Goal: Transaction & Acquisition: Register for event/course

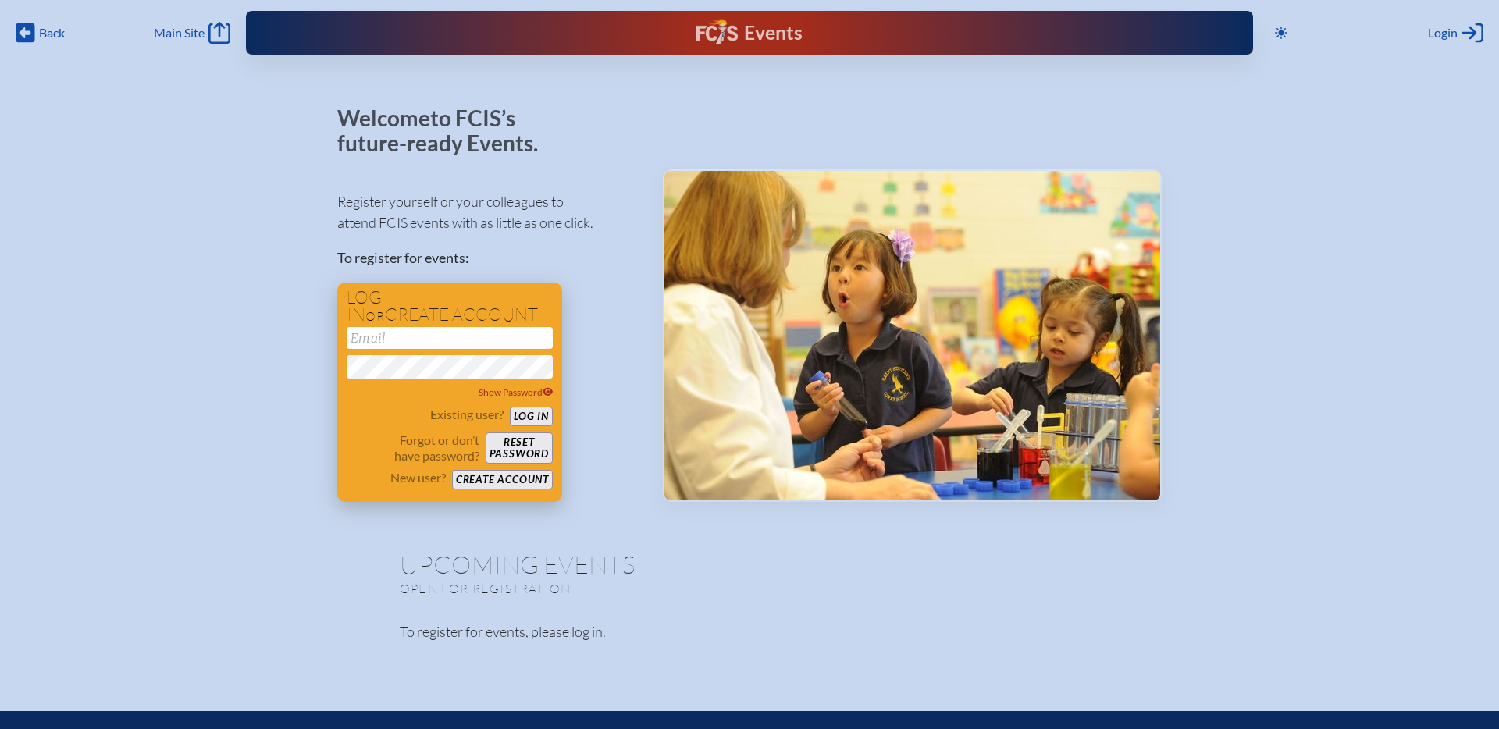
click at [361, 343] on input "email" at bounding box center [450, 338] width 206 height 22
click at [566, 292] on div "Register yourself or your colleagues to attend FCIS events with as little as on…" at bounding box center [487, 339] width 300 height 325
click at [514, 481] on button "Create account" at bounding box center [502, 480] width 101 height 20
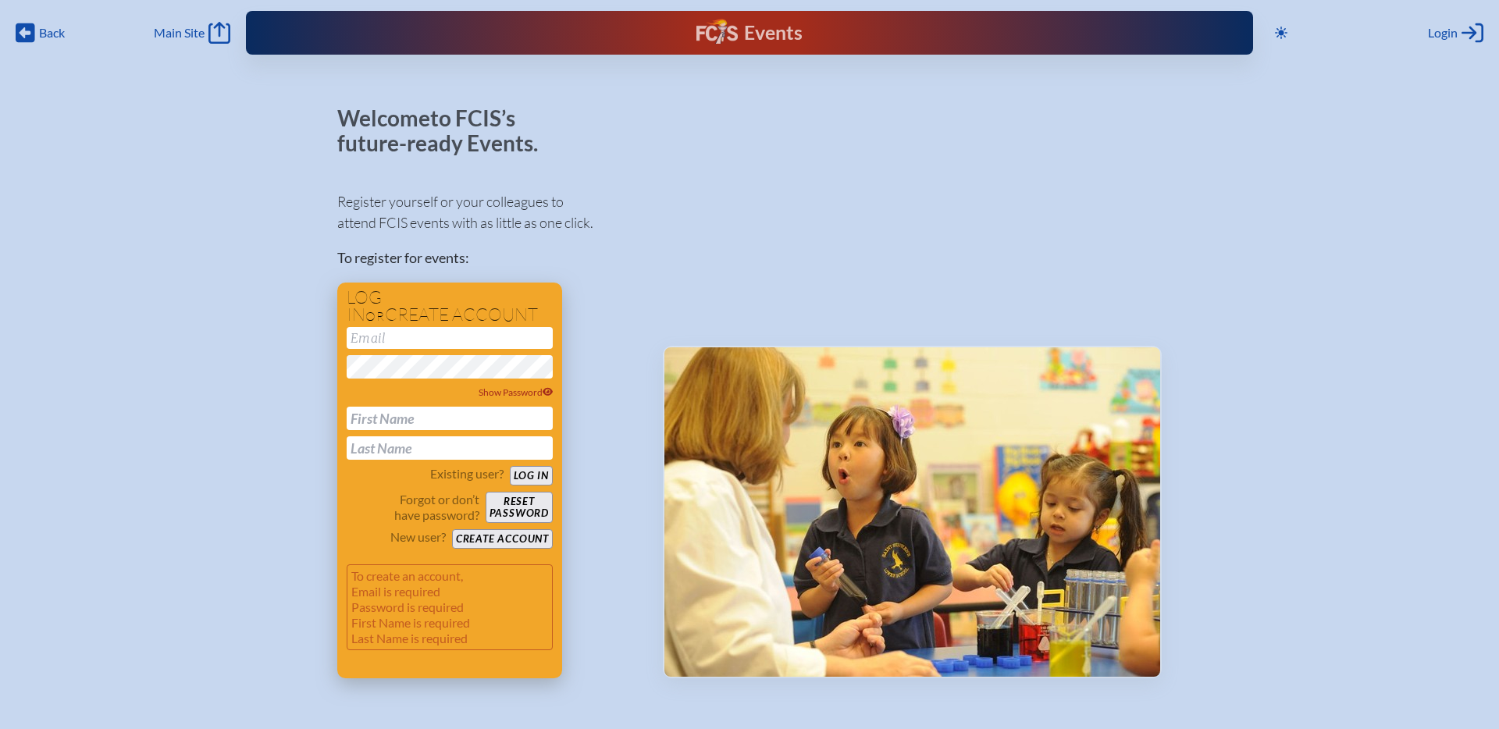
click at [366, 333] on input "email" at bounding box center [450, 338] width 206 height 22
type input "[EMAIL_ADDRESS][DOMAIN_NAME]"
click at [320, 366] on div "Welcome to FCIS’s future-ready Events. Register yourself or your colleagues to …" at bounding box center [749, 471] width 1449 height 731
click at [367, 416] on input "text" at bounding box center [450, 418] width 206 height 23
type input "[PERSON_NAME]"
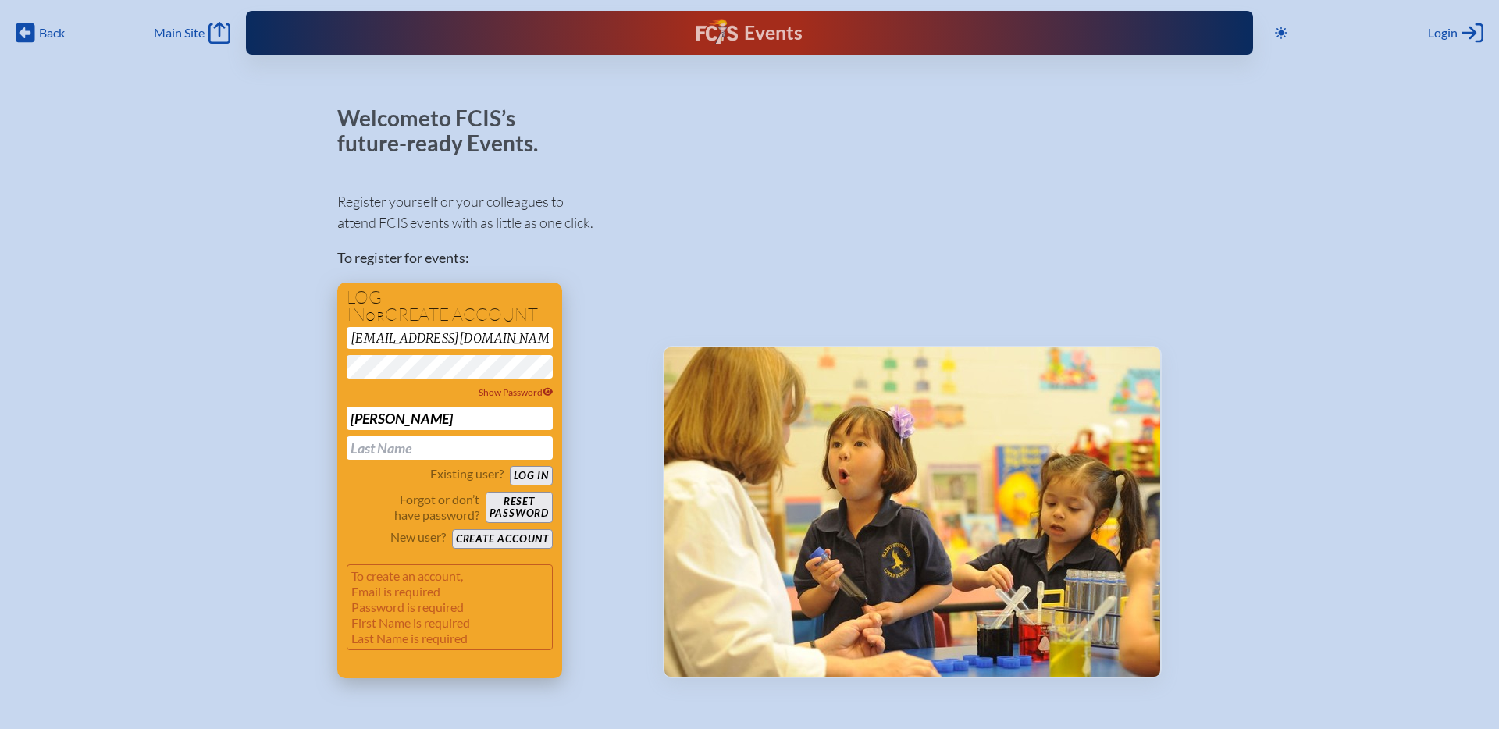
type input "[PERSON_NAME]"
click at [536, 478] on button "Log in" at bounding box center [531, 476] width 43 height 20
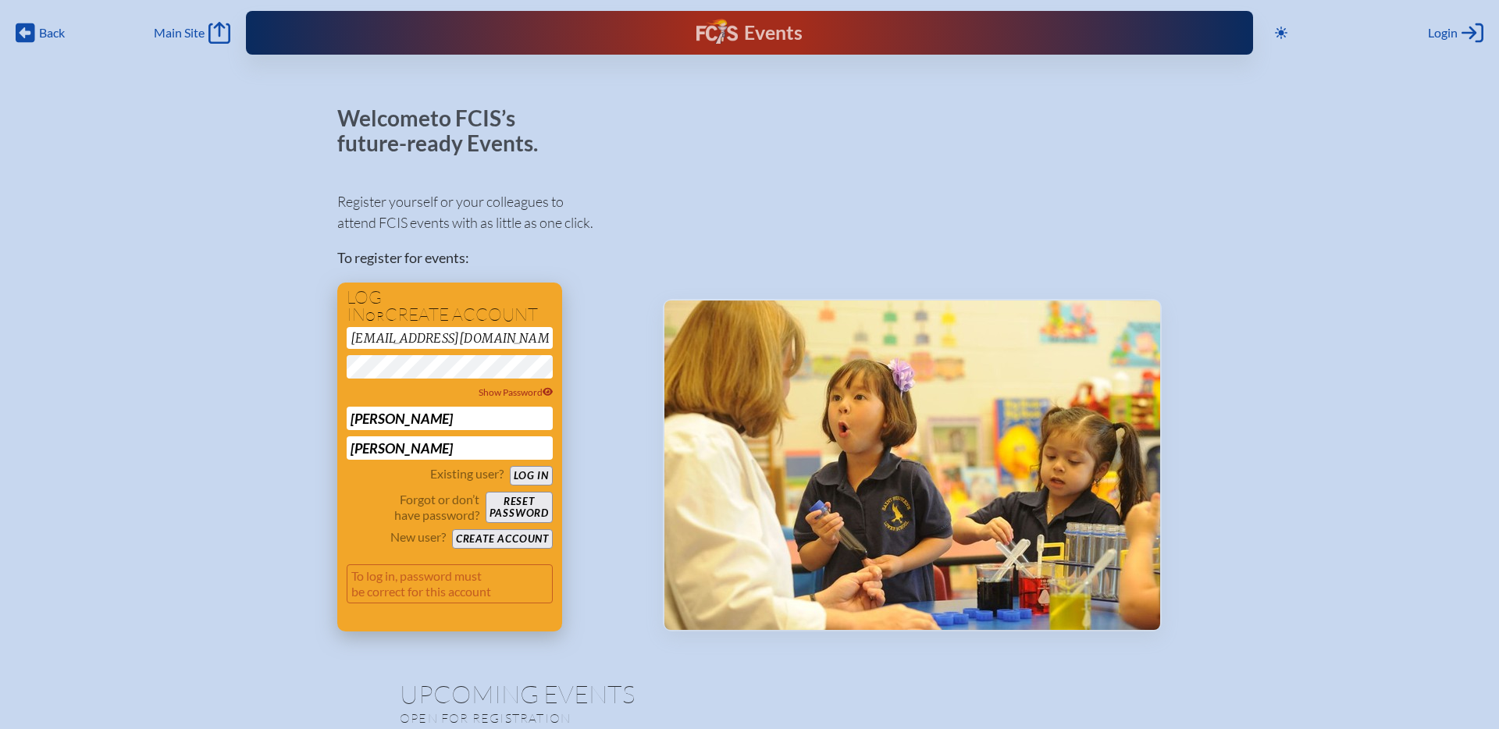
click at [532, 477] on button "Log in" at bounding box center [531, 476] width 43 height 20
click at [500, 537] on button "Create account" at bounding box center [502, 539] width 101 height 20
click at [322, 368] on div "Welcome to FCIS’s future-ready Events. Register yourself or your colleagues to …" at bounding box center [749, 448] width 1449 height 685
click at [350, 502] on p "Forgot or don’t have password?" at bounding box center [413, 507] width 133 height 31
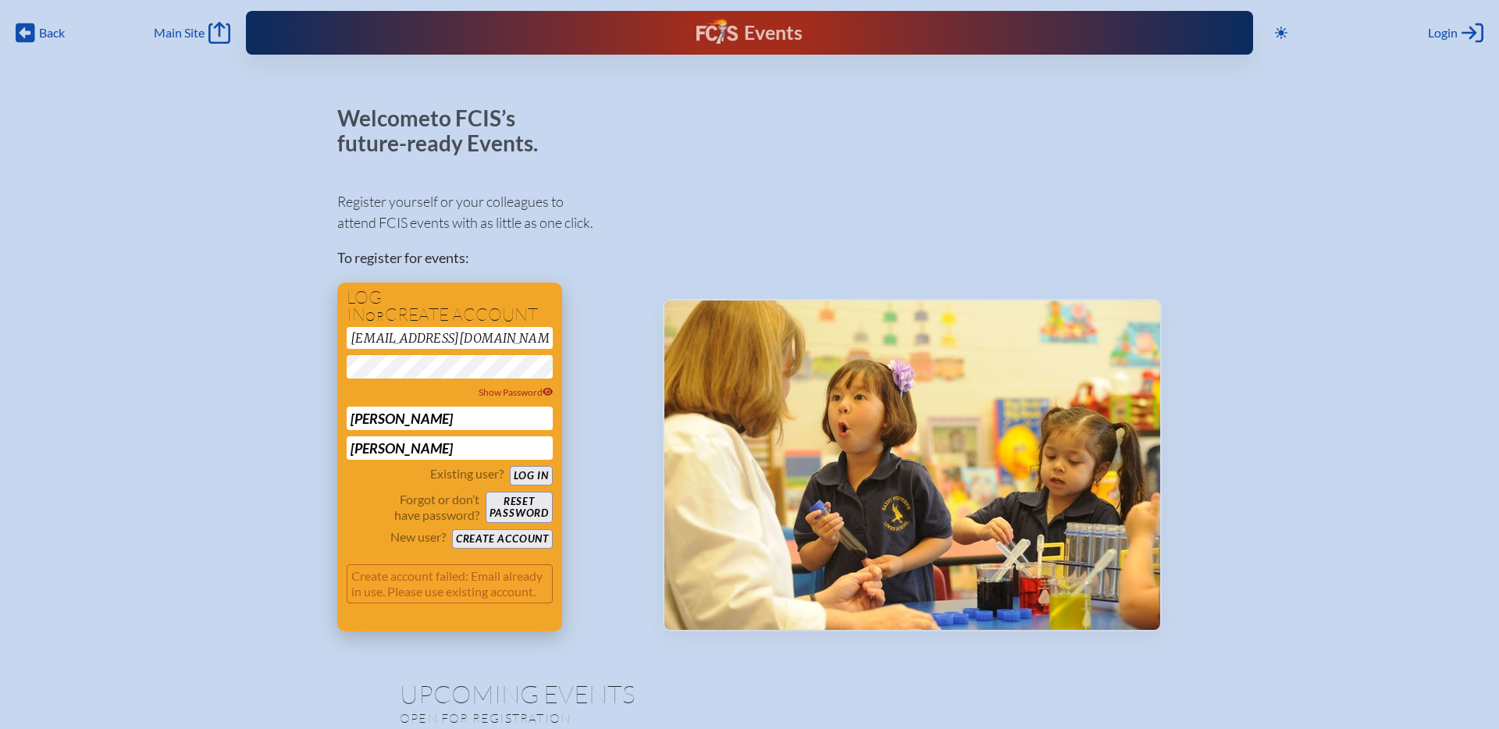
click at [506, 541] on button "Create account" at bounding box center [502, 539] width 101 height 20
click at [372, 510] on p "Forgot or don’t have password?" at bounding box center [413, 507] width 133 height 31
click at [482, 592] on p "To create an account, Password is required" at bounding box center [450, 583] width 206 height 39
click at [506, 533] on button "Create account" at bounding box center [502, 539] width 101 height 20
click at [1455, 32] on span "Login" at bounding box center [1443, 33] width 30 height 16
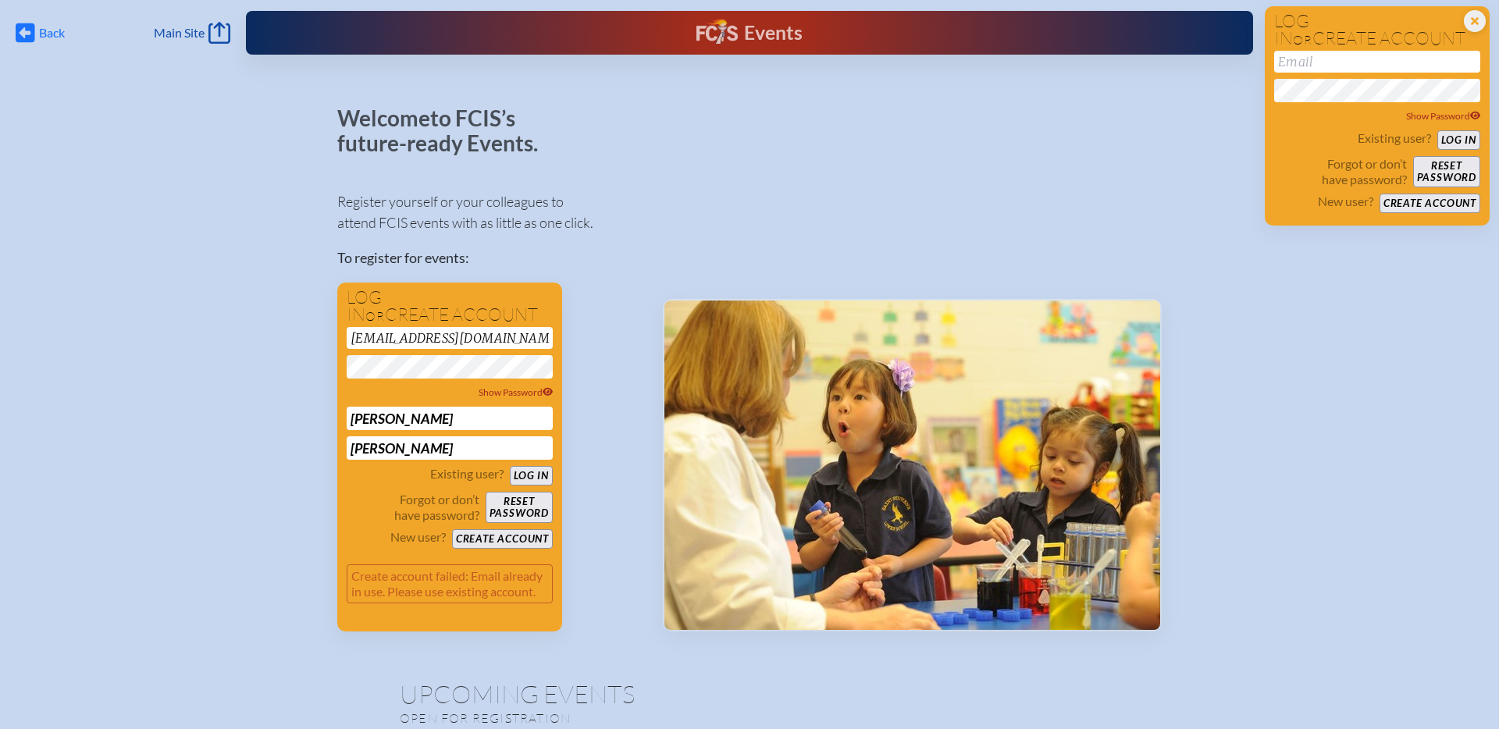
click at [30, 26] on icon at bounding box center [26, 33] width 20 height 20
